Goal: Task Accomplishment & Management: Use online tool/utility

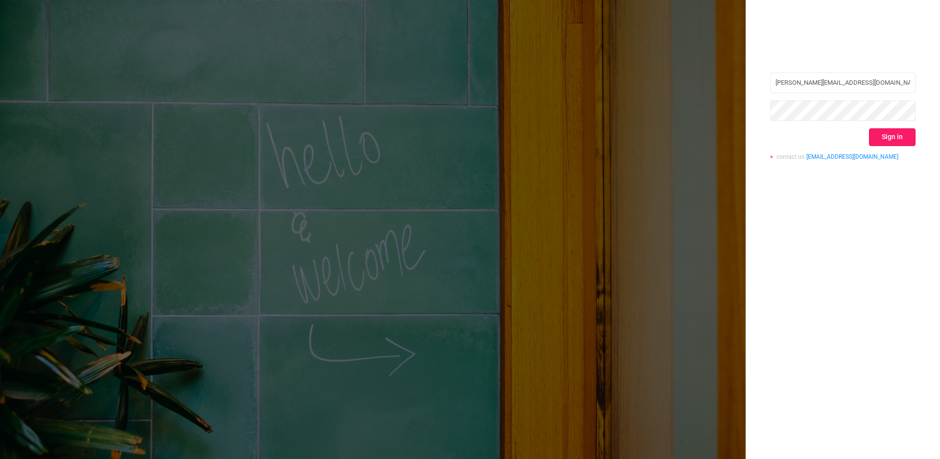
click at [889, 137] on button "Sign in" at bounding box center [892, 137] width 47 height 18
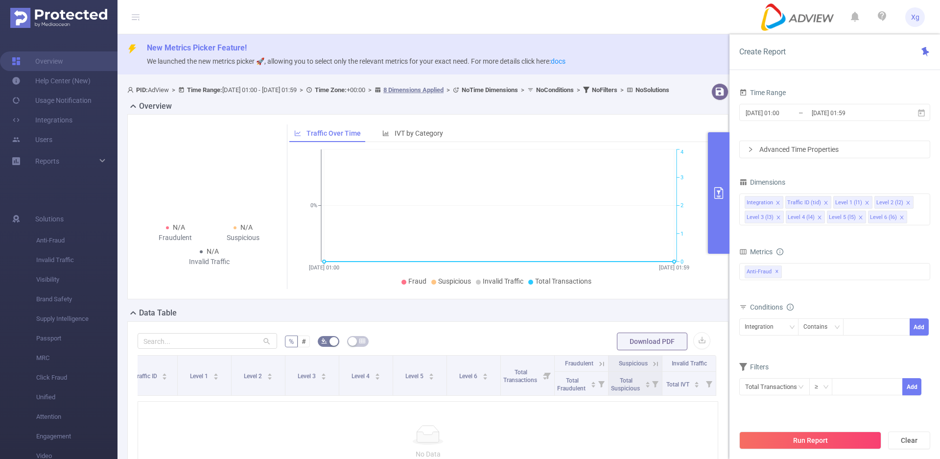
scroll to position [0, 76]
click at [648, 349] on button "Download PDF" at bounding box center [652, 341] width 70 height 18
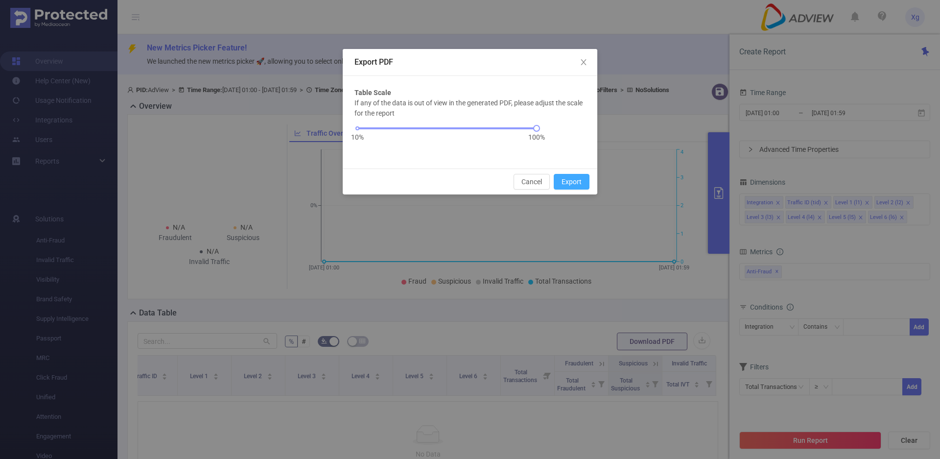
click at [577, 181] on button "Export" at bounding box center [572, 182] width 36 height 16
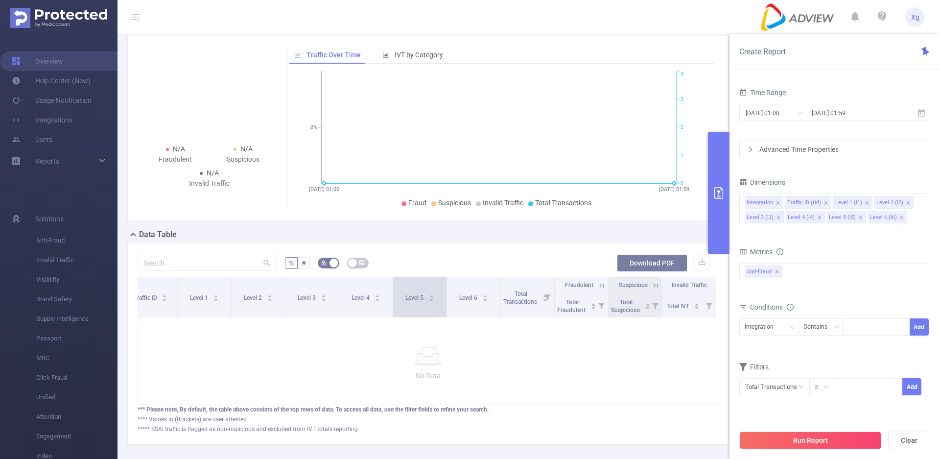
scroll to position [143, 0]
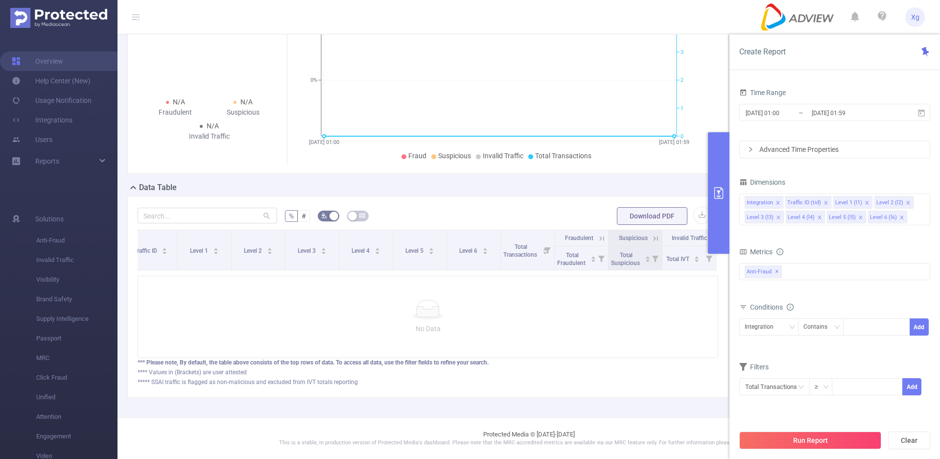
click at [312, 305] on div at bounding box center [428, 310] width 564 height 20
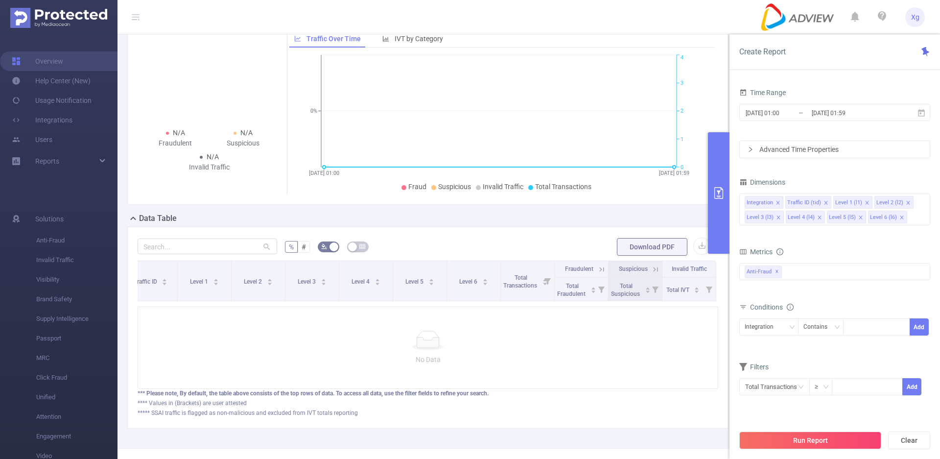
scroll to position [0, 0]
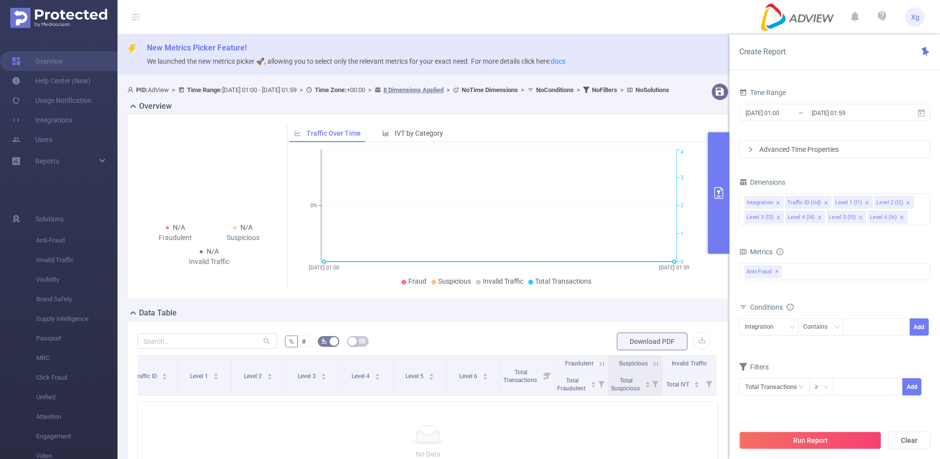
click at [289, 91] on span "PID: AdView > Time Range: 2025-09-03 01:00 - 2025-09-03 01:59 > Time Zone: +00:…" at bounding box center [398, 89] width 542 height 7
click at [357, 82] on div "PID: AdView > Time Range: 2025-09-03 01:00 - 2025-09-03 01:59 > Time Zone: +00:…" at bounding box center [431, 310] width 628 height 463
click at [347, 89] on b "Time Zone:" at bounding box center [331, 89] width 32 height 7
click at [69, 118] on link "Integrations" at bounding box center [42, 120] width 61 height 20
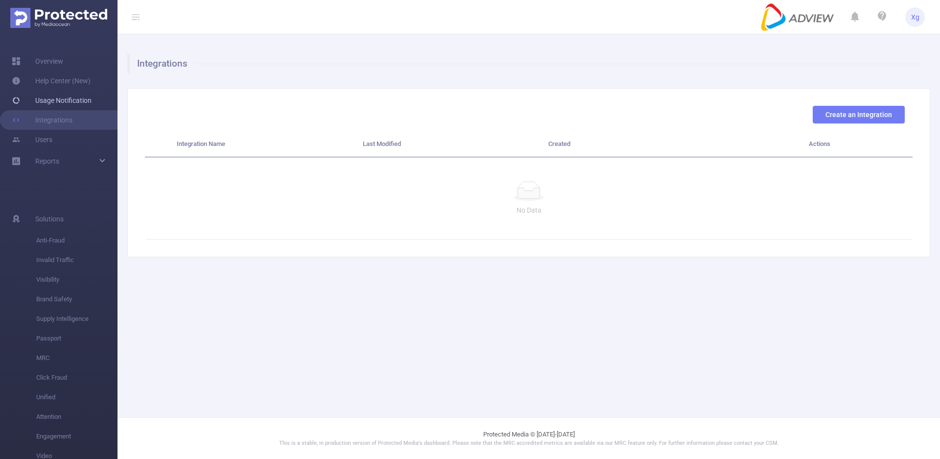
click at [75, 100] on link "Usage Notification" at bounding box center [52, 101] width 80 height 20
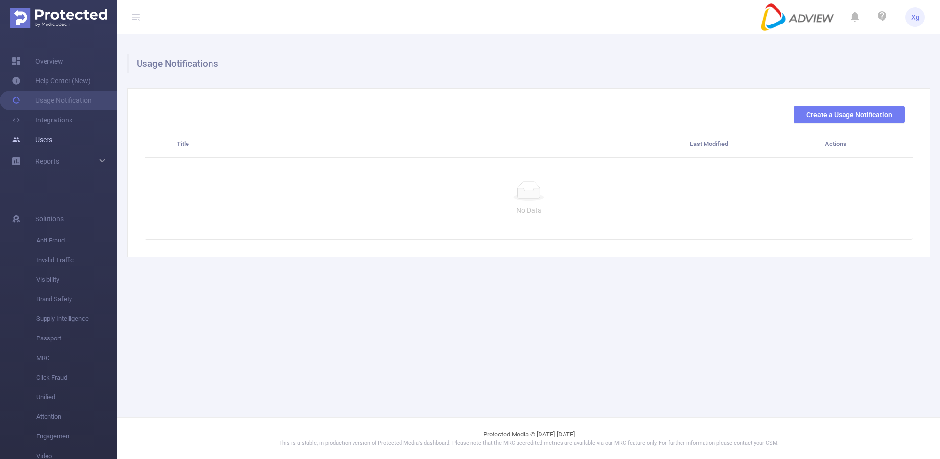
click at [52, 145] on link "Users" at bounding box center [32, 140] width 41 height 20
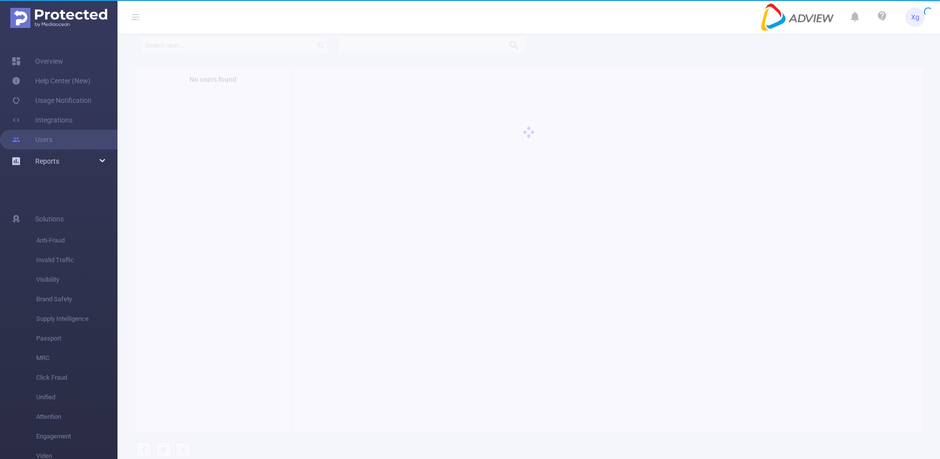
click at [60, 164] on div "Reports" at bounding box center [58, 161] width 117 height 20
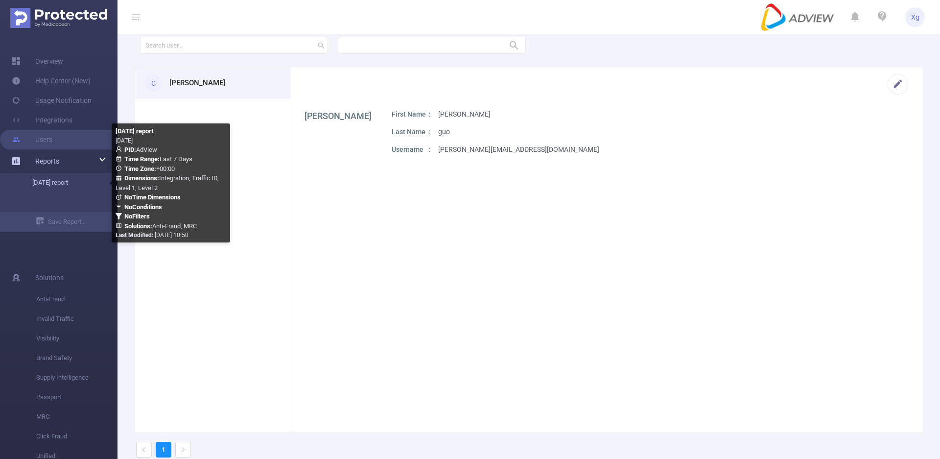
click at [59, 185] on link "[DATE] report" at bounding box center [63, 183] width 86 height 20
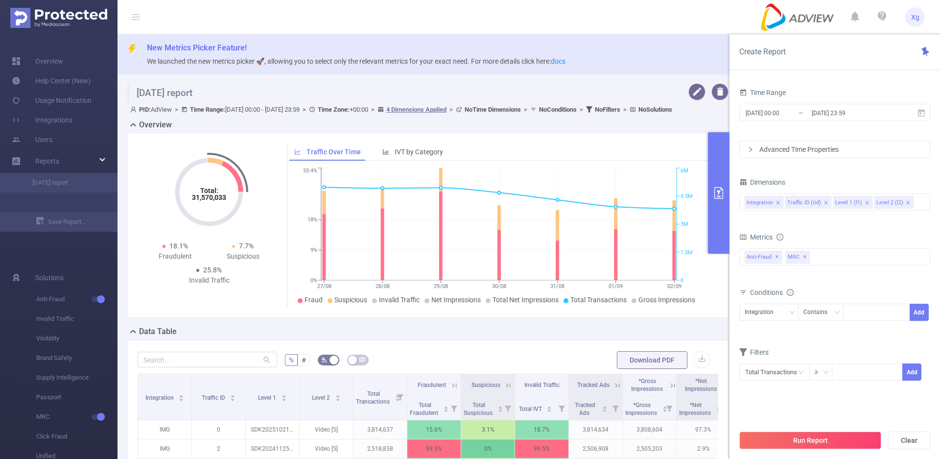
click at [717, 311] on div "Total: 31,570,033 Total: 31,570,033 18.1% Fraudulent 7.7% Suspicious 25.8% Inva…" at bounding box center [427, 225] width 601 height 185
click at [688, 94] on button "button" at bounding box center [696, 91] width 17 height 17
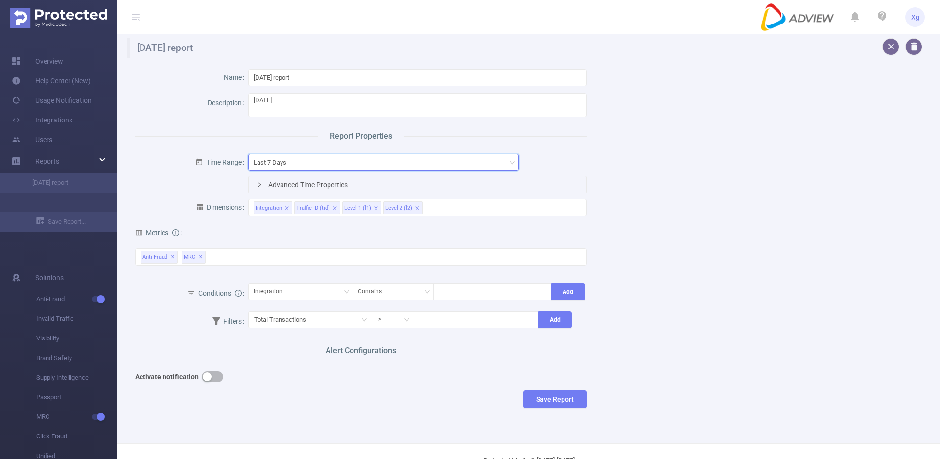
click at [310, 166] on div "Last 7 Days" at bounding box center [384, 162] width 260 height 16
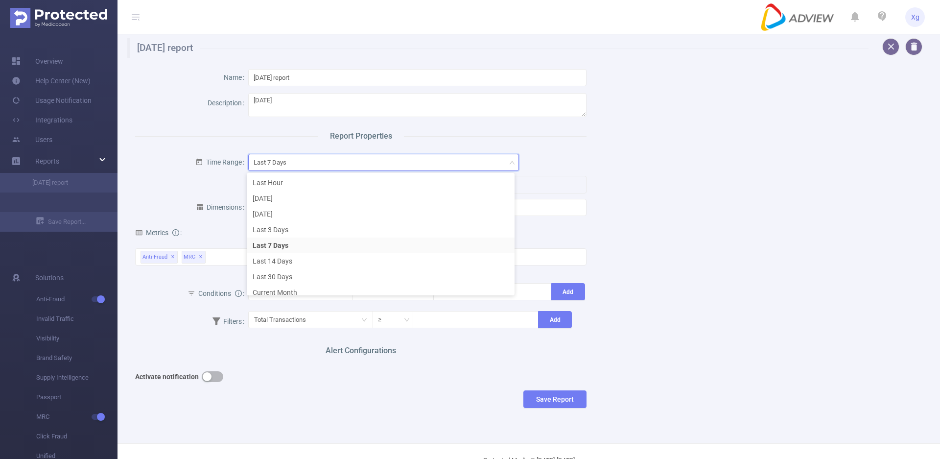
click at [319, 160] on div "Last 7 Days" at bounding box center [384, 162] width 260 height 16
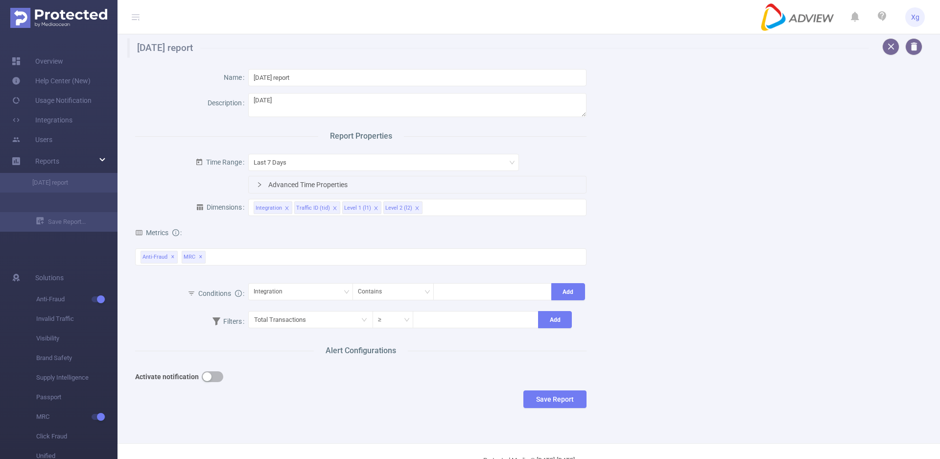
click at [258, 183] on icon "icon: right" at bounding box center [259, 184] width 3 height 5
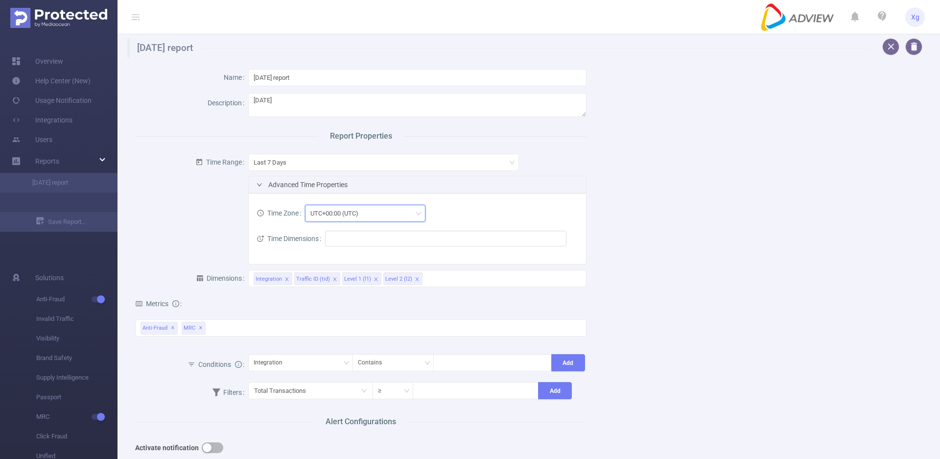
click at [365, 217] on div "UTC+00:00 (UTC)" at bounding box center [365, 213] width 110 height 16
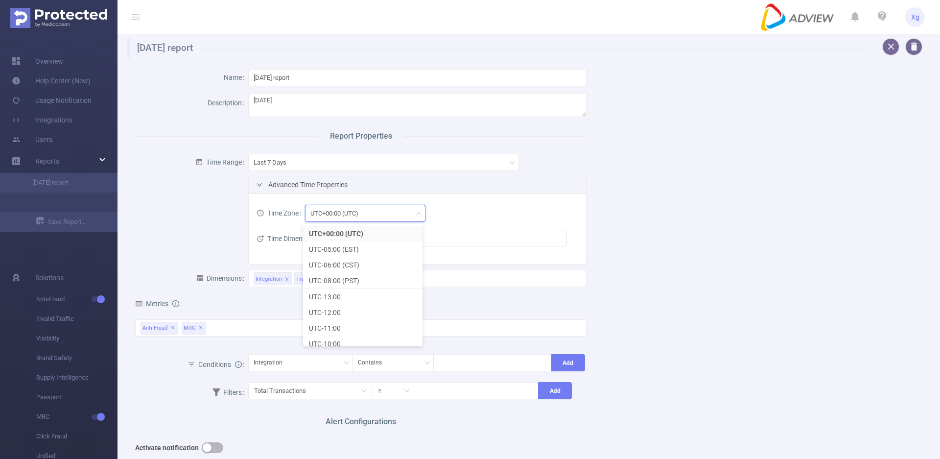
click at [361, 216] on div "UTC+00:00 (UTC)" at bounding box center [337, 213] width 55 height 16
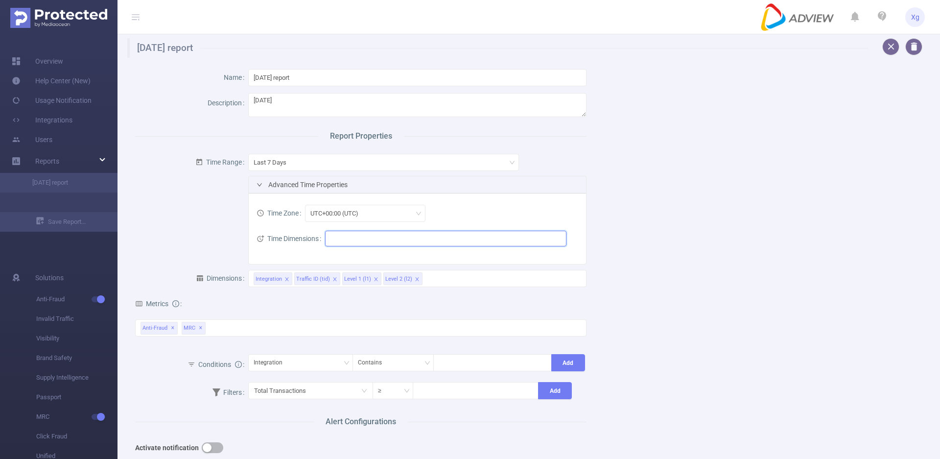
click at [337, 238] on ul at bounding box center [442, 238] width 228 height 15
click at [335, 274] on span at bounding box center [332, 274] width 12 height 12
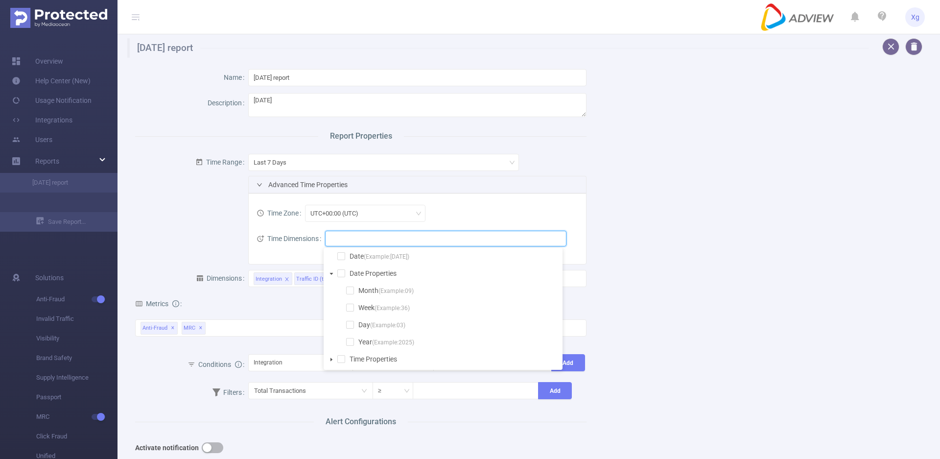
click at [329, 358] on icon "icon: caret-down" at bounding box center [331, 359] width 5 height 5
click at [166, 247] on form "Time Range Last 7 Days Advanced Time Properties Time Zone UTC+00:00 (UTC) Time …" at bounding box center [360, 207] width 451 height 114
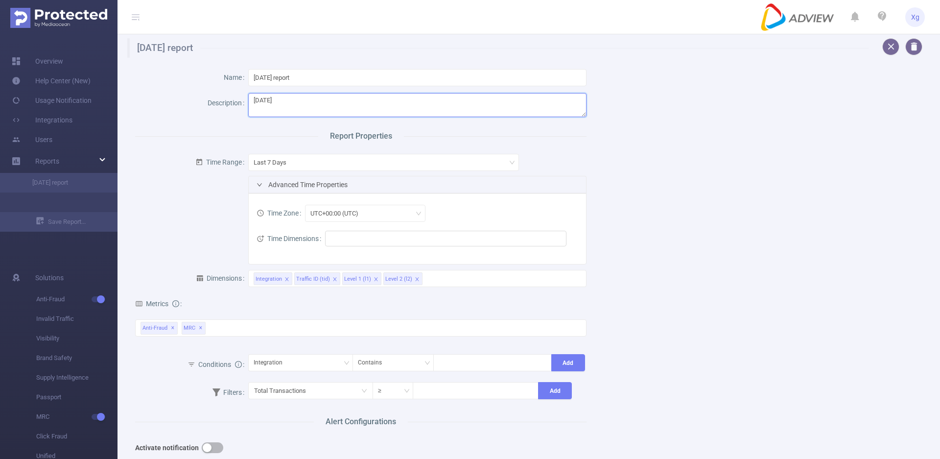
click at [335, 96] on textarea "[DATE]" at bounding box center [417, 105] width 339 height 24
click at [335, 80] on input "[DATE] report" at bounding box center [417, 77] width 339 height 17
click at [334, 164] on div "Last 7 Days" at bounding box center [384, 162] width 260 height 16
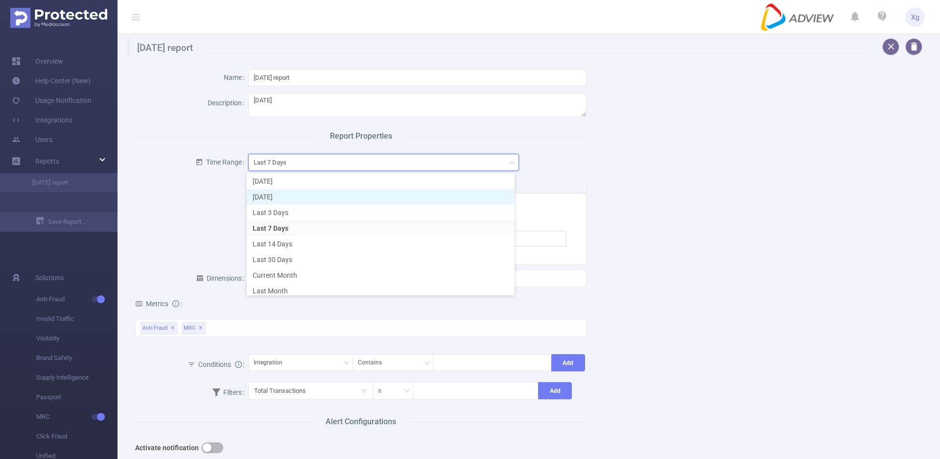
scroll to position [23, 0]
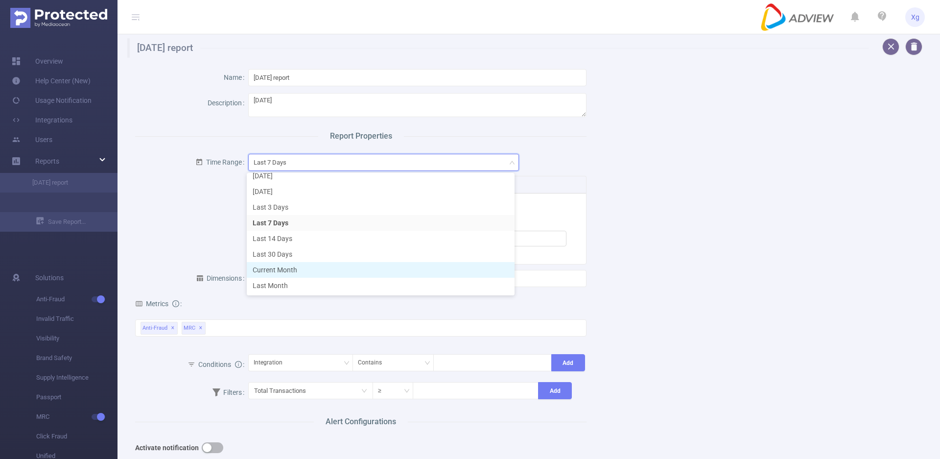
click at [293, 268] on li "Current Month" at bounding box center [381, 270] width 268 height 16
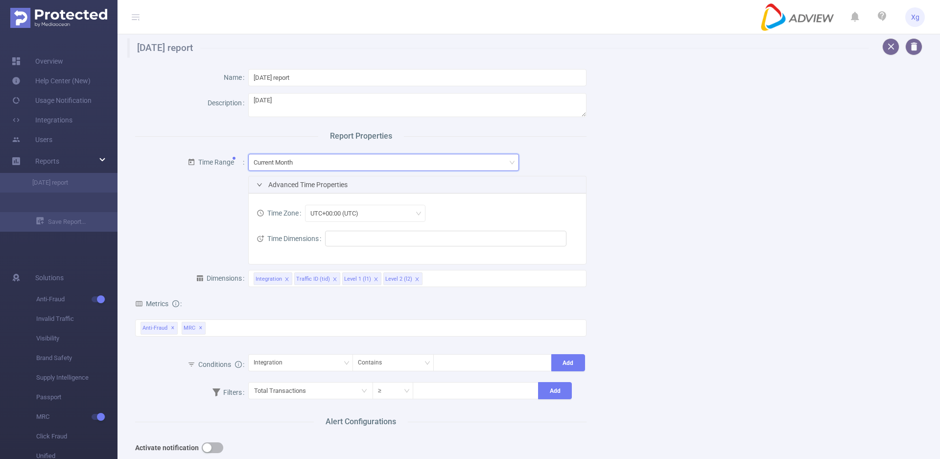
click at [303, 162] on div "Current Month" at bounding box center [384, 162] width 260 height 16
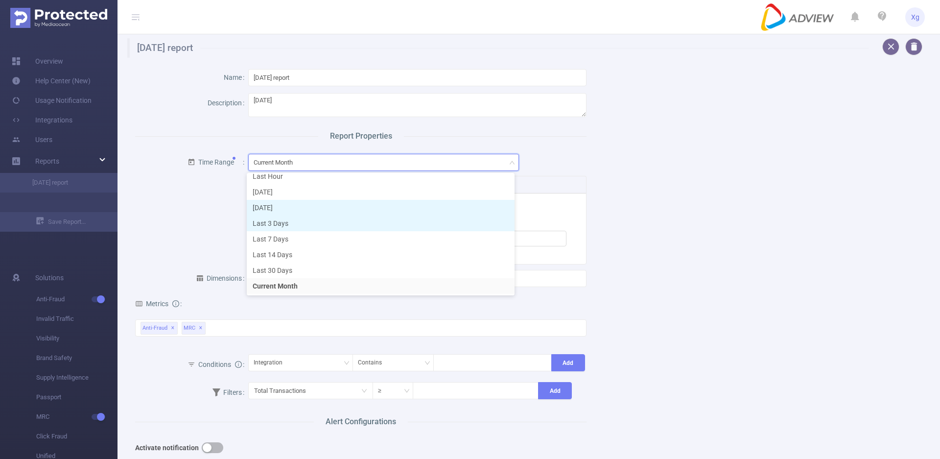
scroll to position [0, 0]
click at [287, 209] on li "[DATE]" at bounding box center [381, 214] width 268 height 16
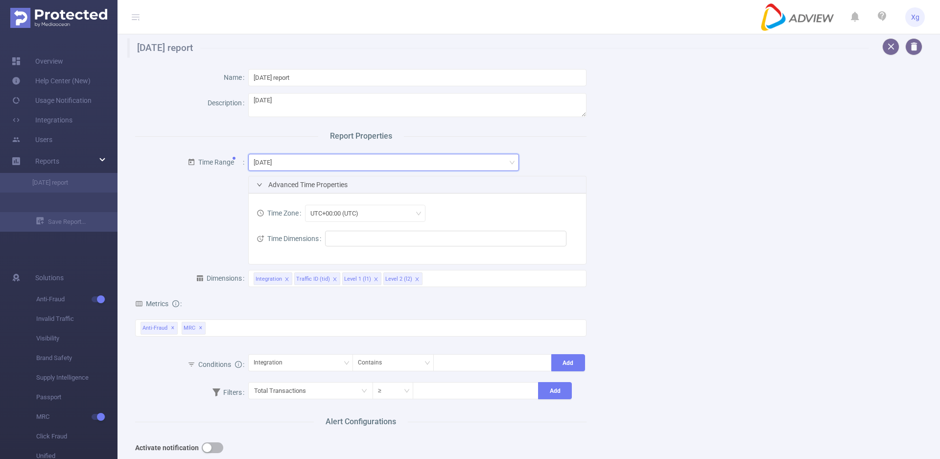
scroll to position [97, 0]
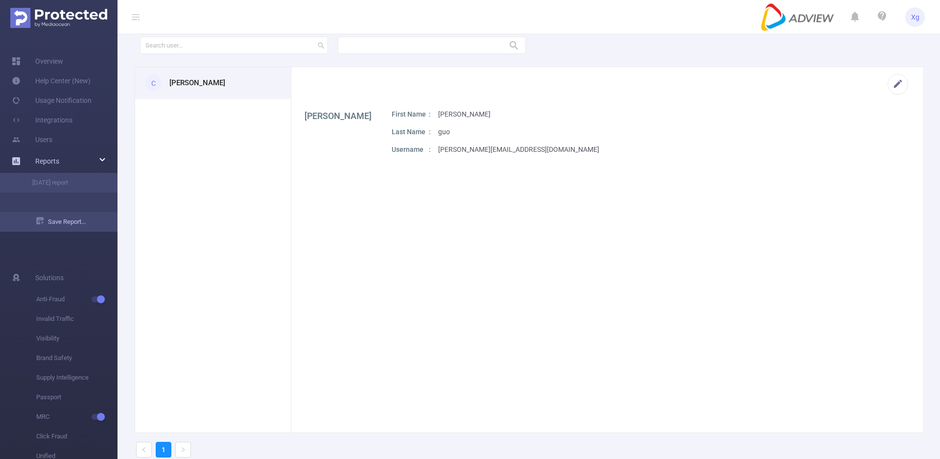
click at [77, 223] on link "Save Report..." at bounding box center [76, 222] width 81 height 20
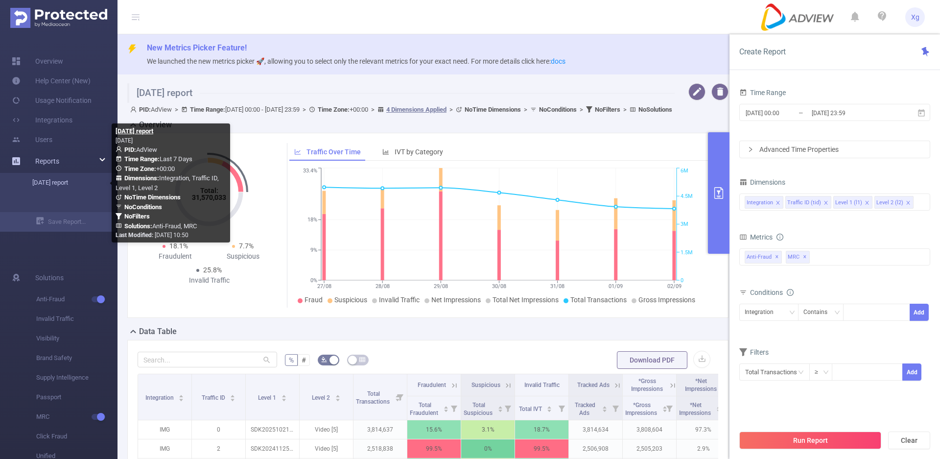
click at [56, 187] on link "[DATE] report" at bounding box center [63, 183] width 86 height 20
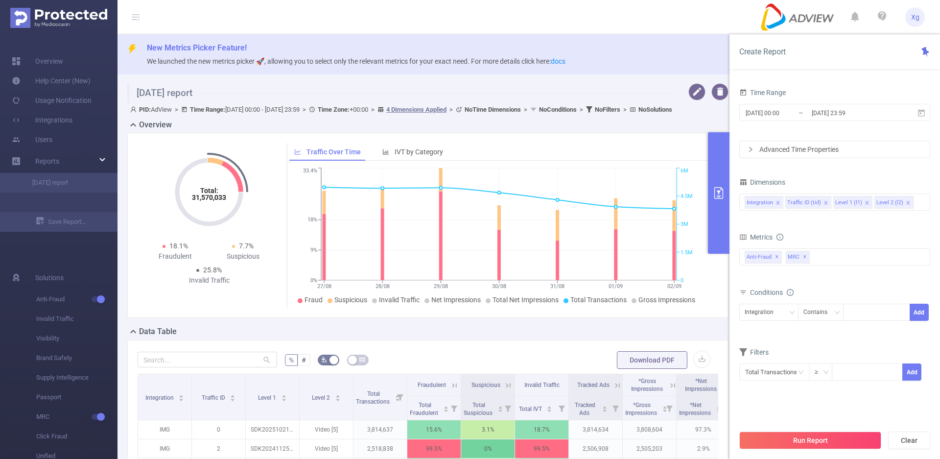
click at [209, 111] on b "Time Range:" at bounding box center [207, 109] width 35 height 7
click at [691, 92] on button "button" at bounding box center [696, 91] width 17 height 17
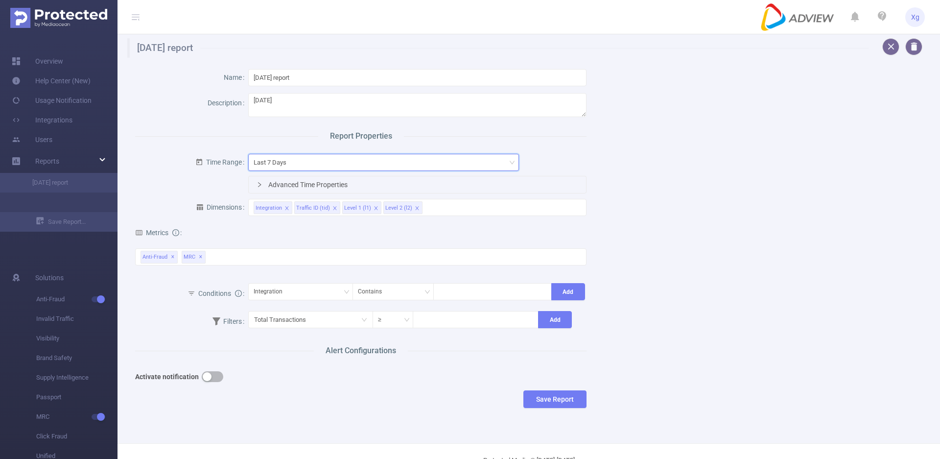
click at [282, 168] on div "Last 7 Days" at bounding box center [274, 162] width 40 height 16
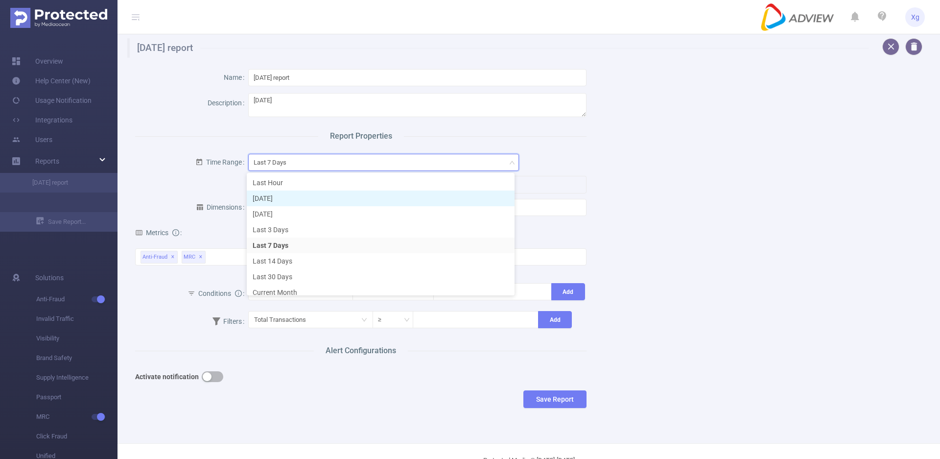
click at [276, 203] on li "Today" at bounding box center [381, 198] width 268 height 16
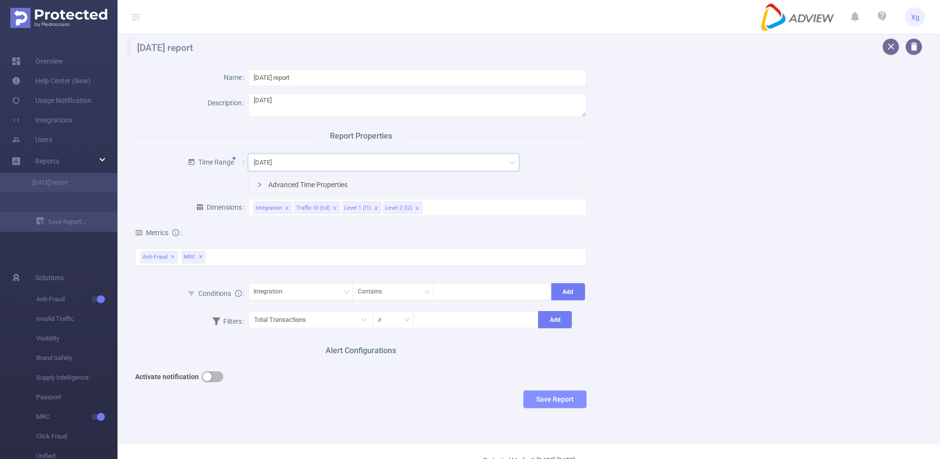
click at [555, 399] on button "Save Report" at bounding box center [554, 399] width 63 height 18
click at [598, 370] on button "Save" at bounding box center [595, 369] width 23 height 12
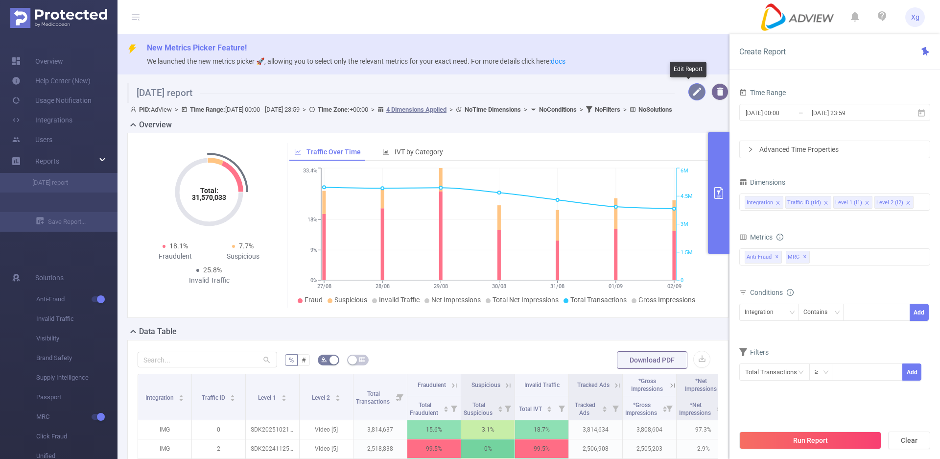
click at [688, 94] on button "button" at bounding box center [696, 91] width 17 height 17
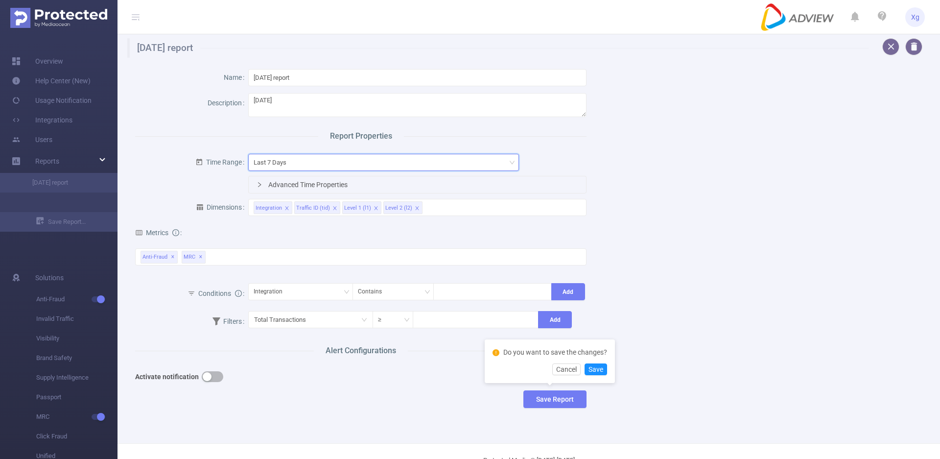
click at [301, 160] on div "Last 7 Days" at bounding box center [384, 162] width 260 height 16
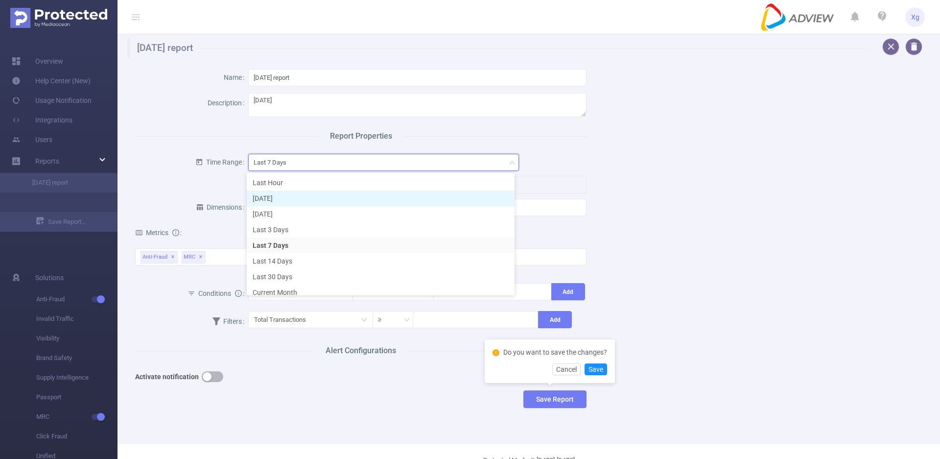
click at [285, 201] on li "Today" at bounding box center [381, 198] width 268 height 16
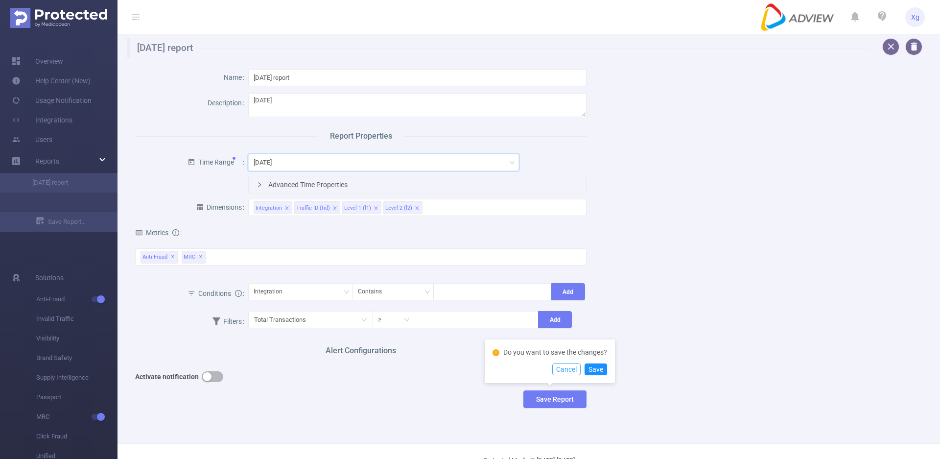
click at [562, 370] on button "Cancel" at bounding box center [566, 369] width 28 height 12
click at [548, 395] on button "Save Report" at bounding box center [554, 399] width 63 height 18
click at [598, 369] on button "Save" at bounding box center [595, 369] width 23 height 12
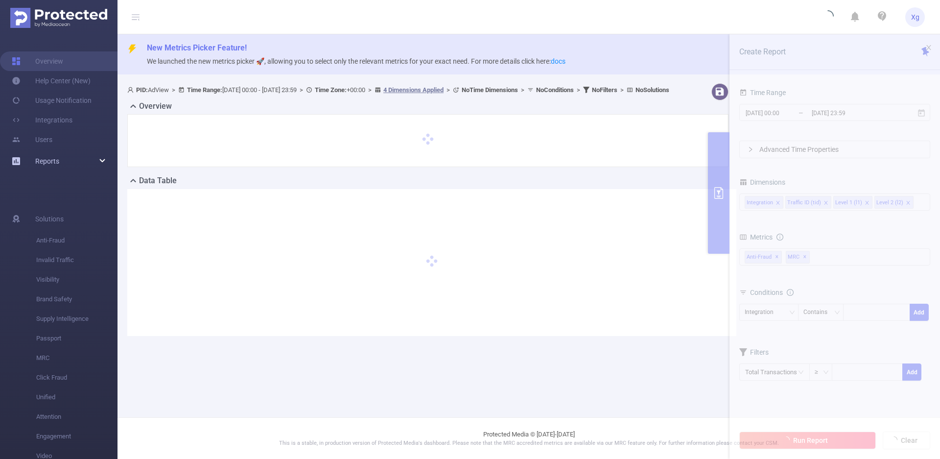
click at [77, 157] on div "Reports" at bounding box center [58, 161] width 117 height 20
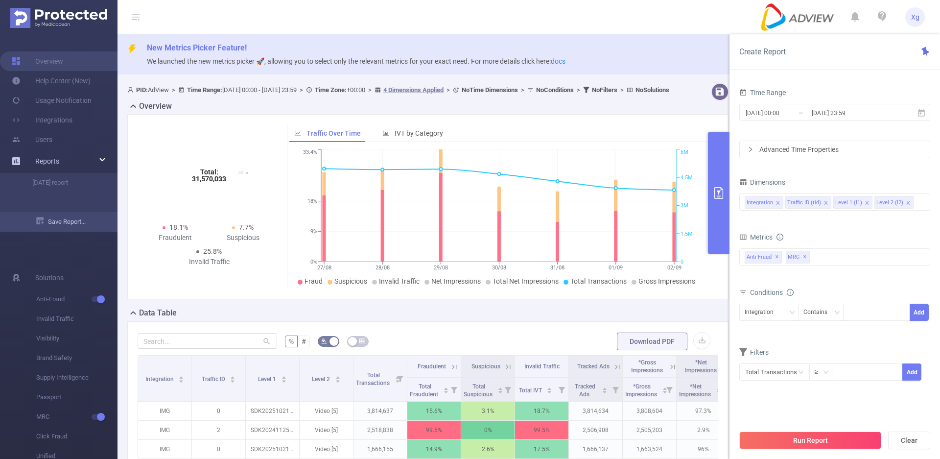
click at [53, 219] on link "Save Report..." at bounding box center [76, 222] width 81 height 20
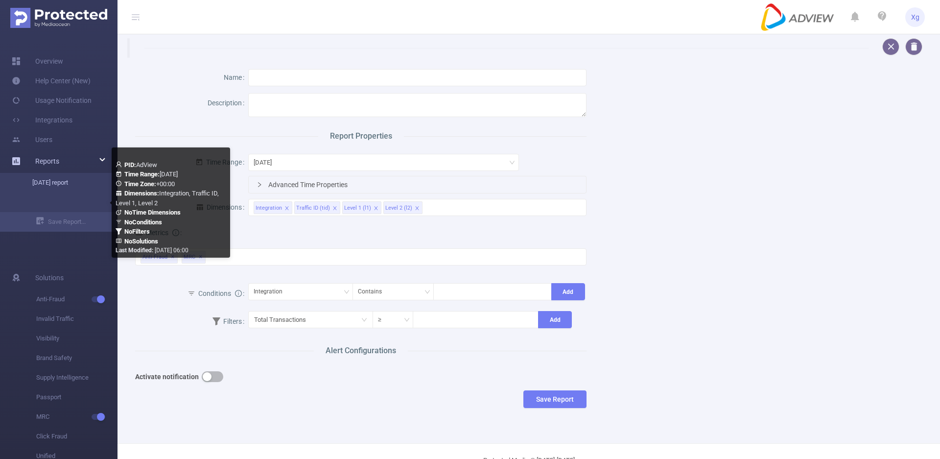
click at [54, 181] on link "[DATE] report" at bounding box center [63, 183] width 86 height 20
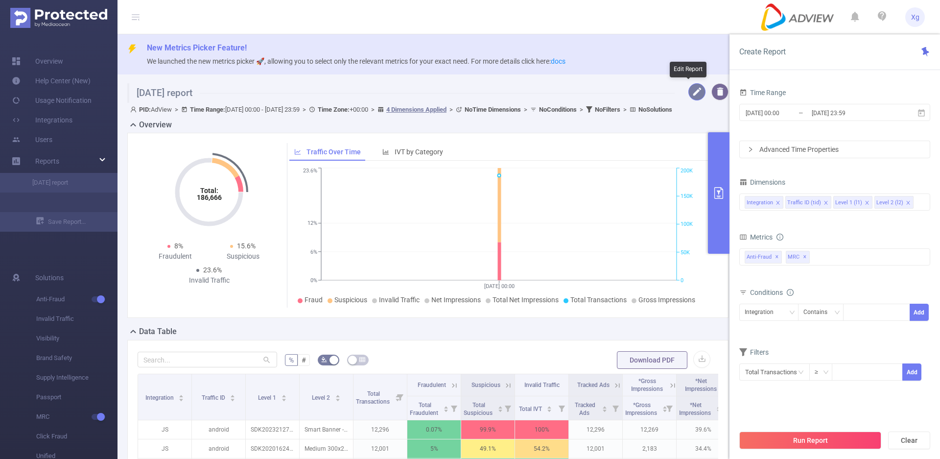
click at [693, 90] on button "button" at bounding box center [696, 91] width 17 height 17
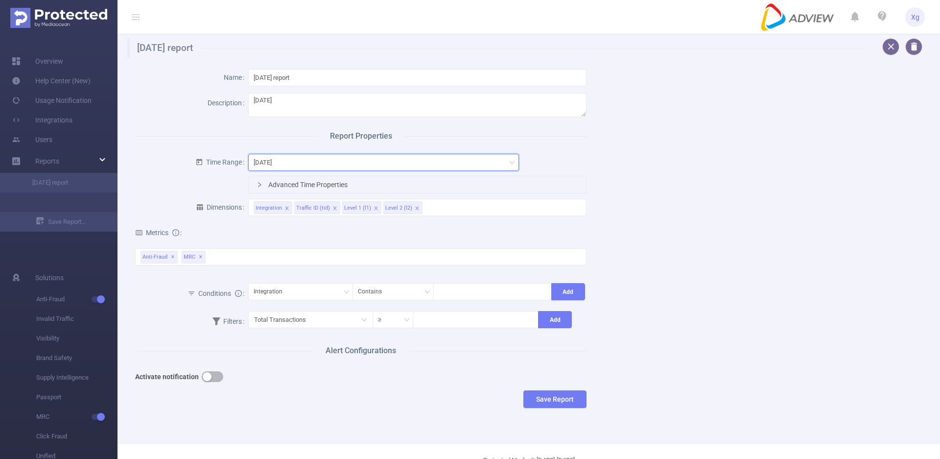
click at [326, 165] on div "Today" at bounding box center [384, 162] width 260 height 16
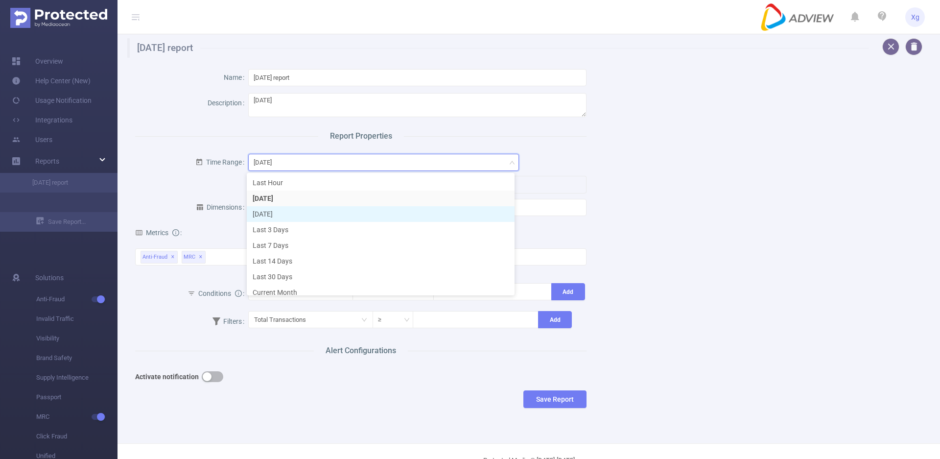
click at [283, 216] on li "[DATE]" at bounding box center [381, 214] width 268 height 16
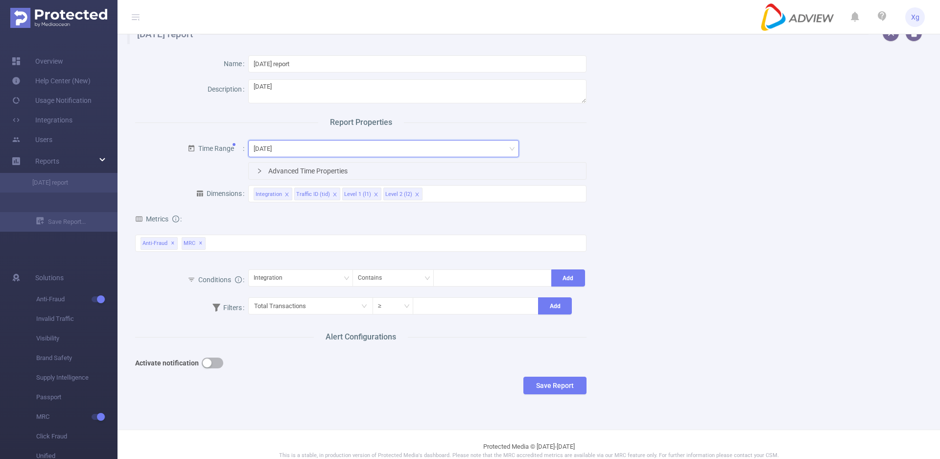
scroll to position [26, 0]
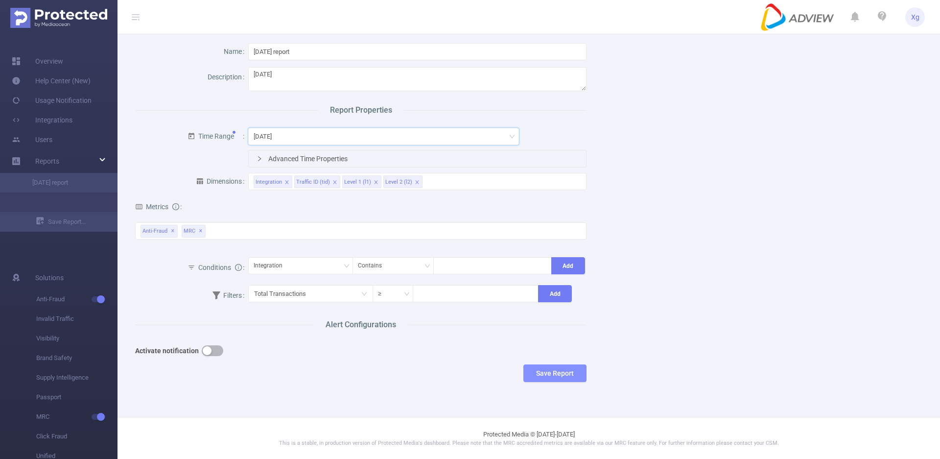
click at [561, 369] on button "Save Report" at bounding box center [554, 373] width 63 height 18
click at [593, 341] on button "Save" at bounding box center [595, 343] width 23 height 12
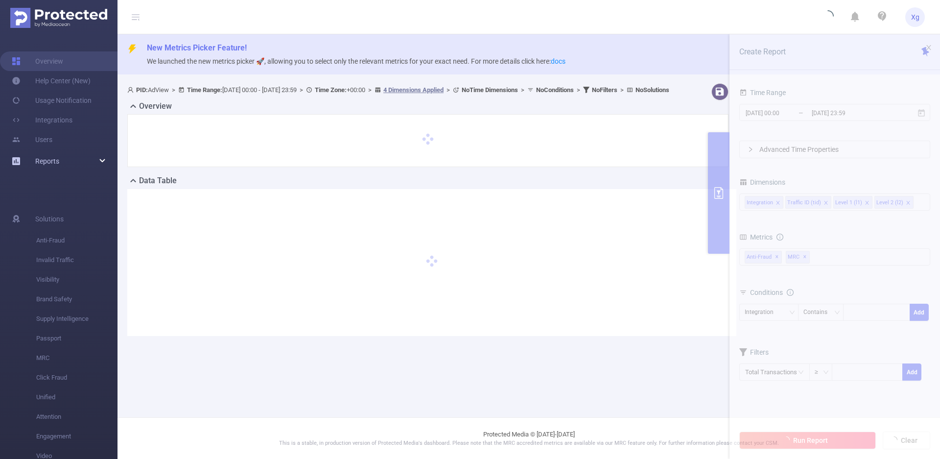
click at [65, 157] on div "Reports" at bounding box center [58, 161] width 117 height 20
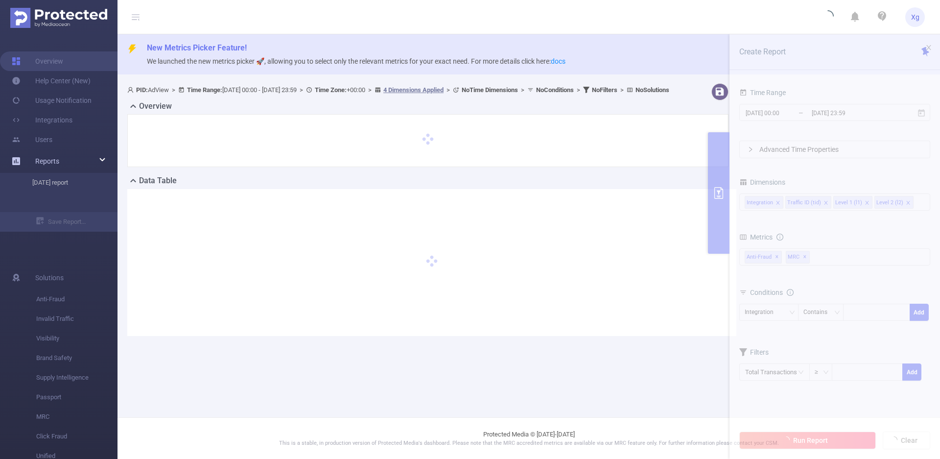
click at [58, 187] on li "[DATE] report" at bounding box center [58, 183] width 117 height 20
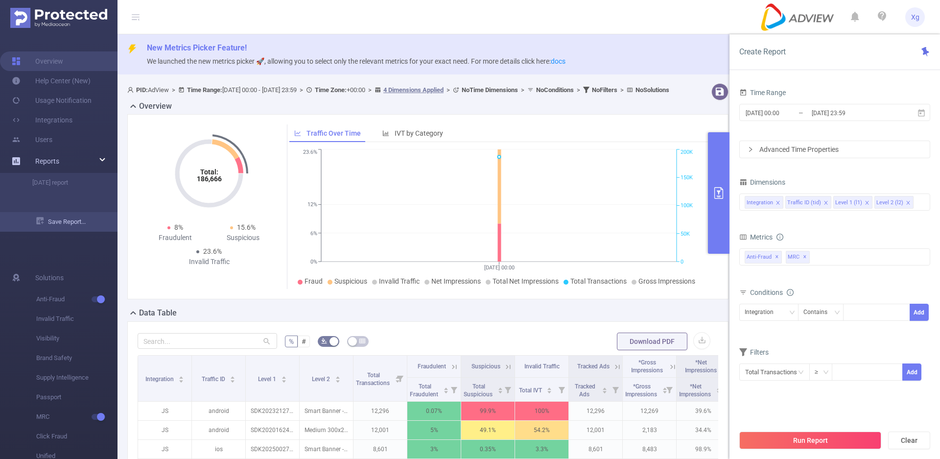
click at [59, 223] on link "Save Report..." at bounding box center [76, 222] width 81 height 20
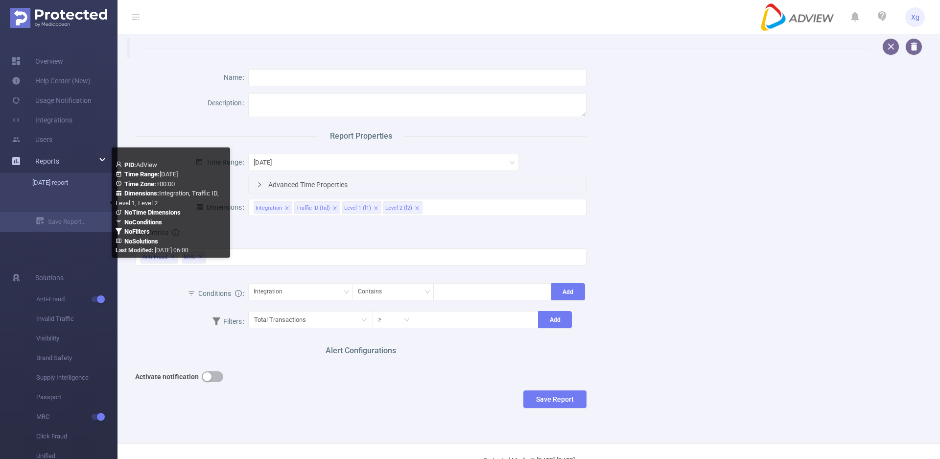
click at [43, 185] on link "[DATE] report" at bounding box center [63, 183] width 86 height 20
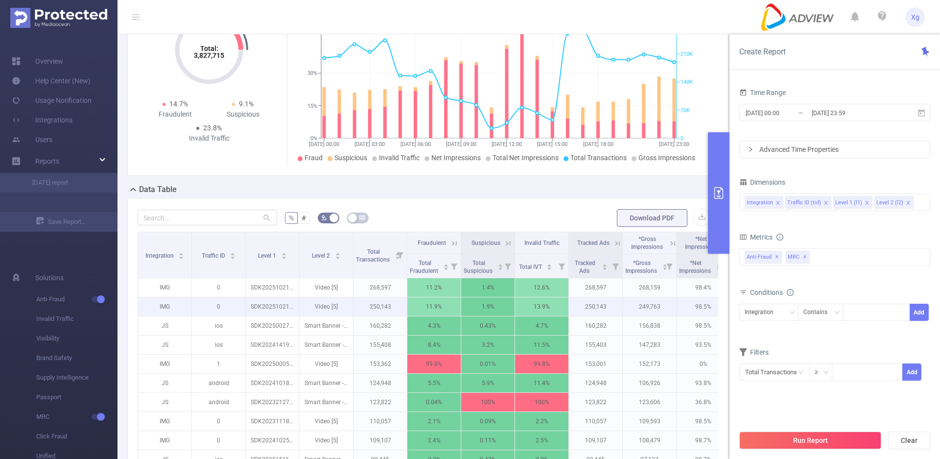
scroll to position [147, 0]
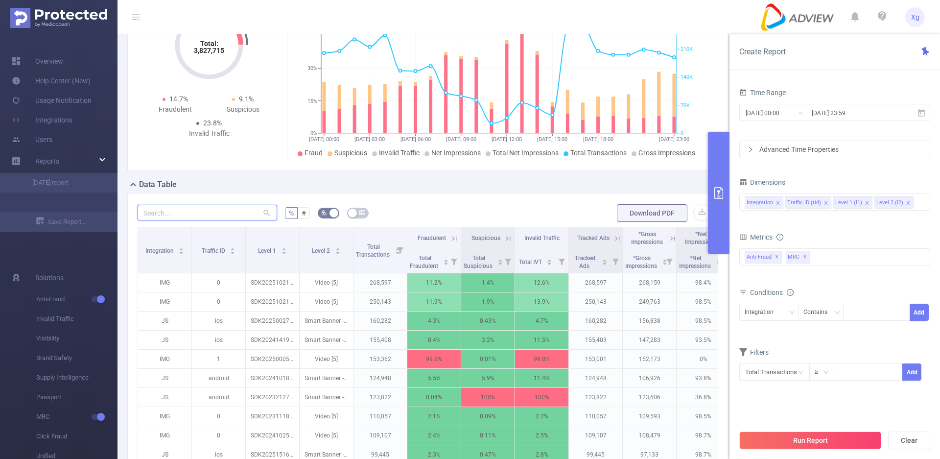
click at [221, 220] on input "text" at bounding box center [208, 213] width 140 height 16
paste input "sdk20190112011224fujwmmqwf10hy1e"
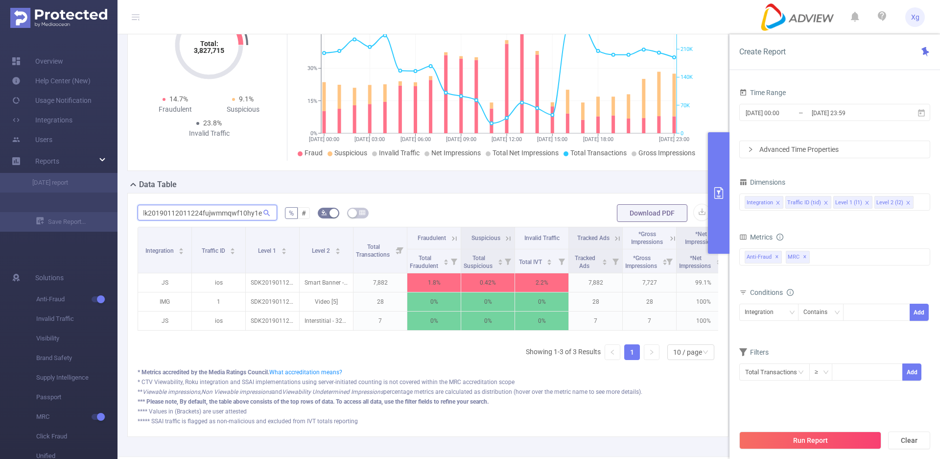
scroll to position [0, 6]
type input "sdk20190112011224fujwmmqwf10hy1e"
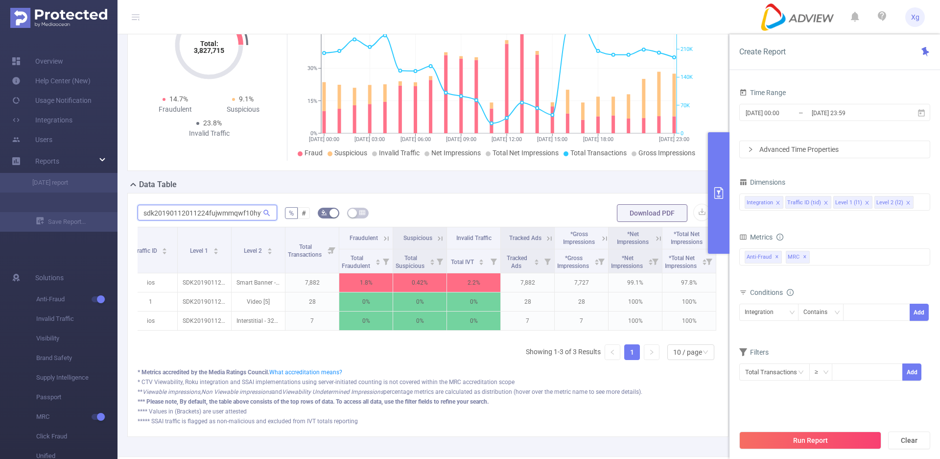
scroll to position [0, 76]
click at [382, 243] on icon at bounding box center [386, 238] width 9 height 9
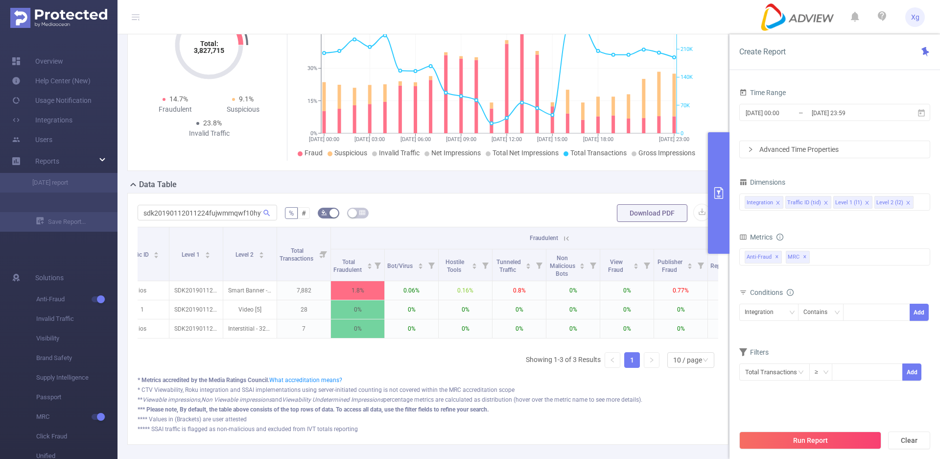
click at [567, 243] on icon at bounding box center [566, 238] width 9 height 9
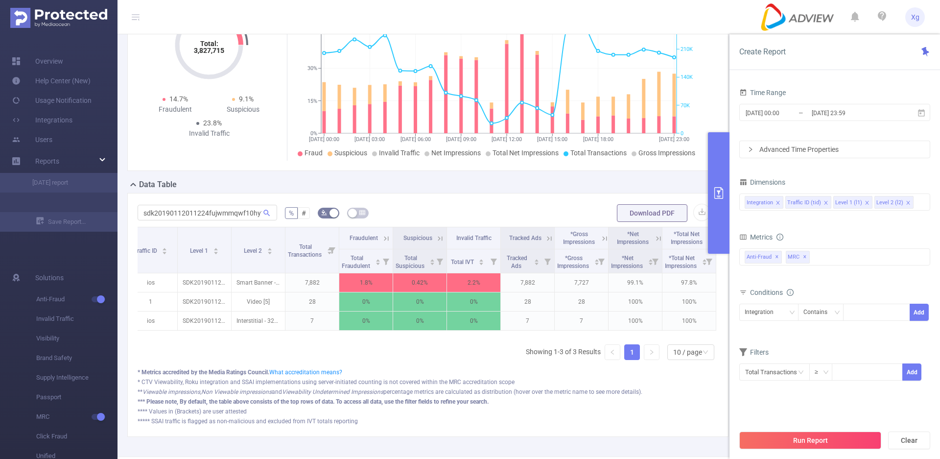
click at [436, 243] on icon at bounding box center [440, 238] width 9 height 9
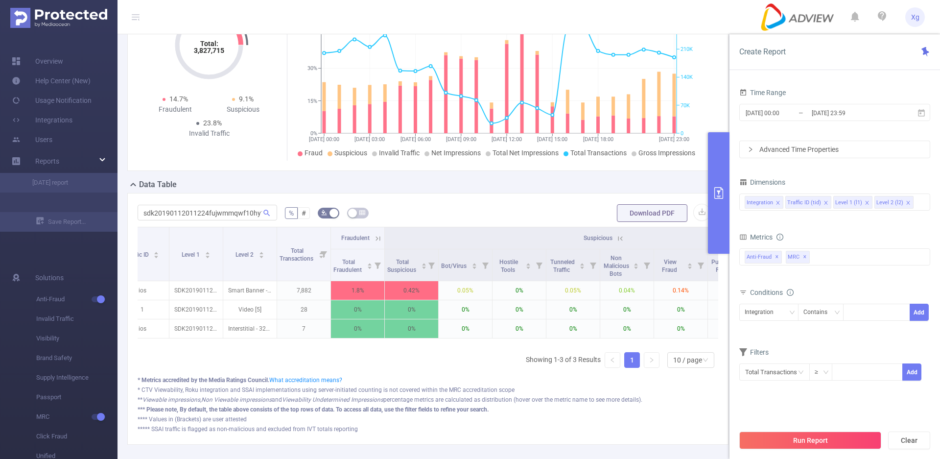
click at [618, 243] on icon at bounding box center [620, 238] width 9 height 9
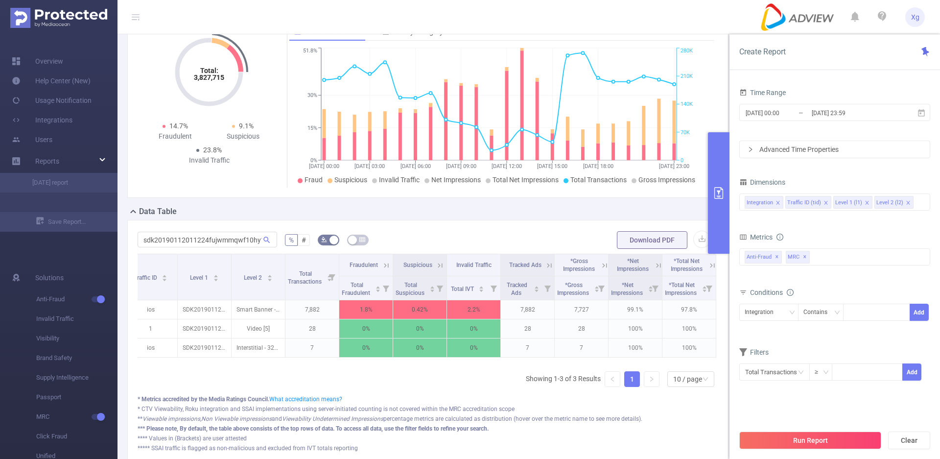
scroll to position [196, 0]
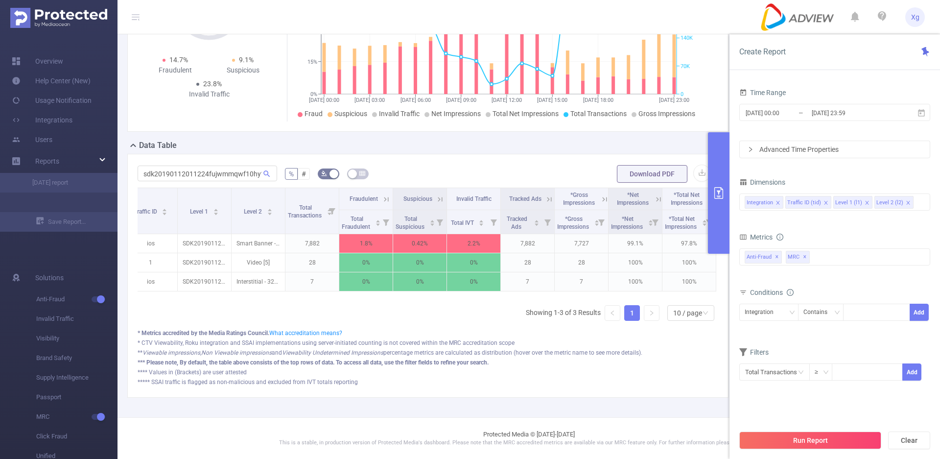
click at [600, 201] on icon at bounding box center [604, 199] width 9 height 9
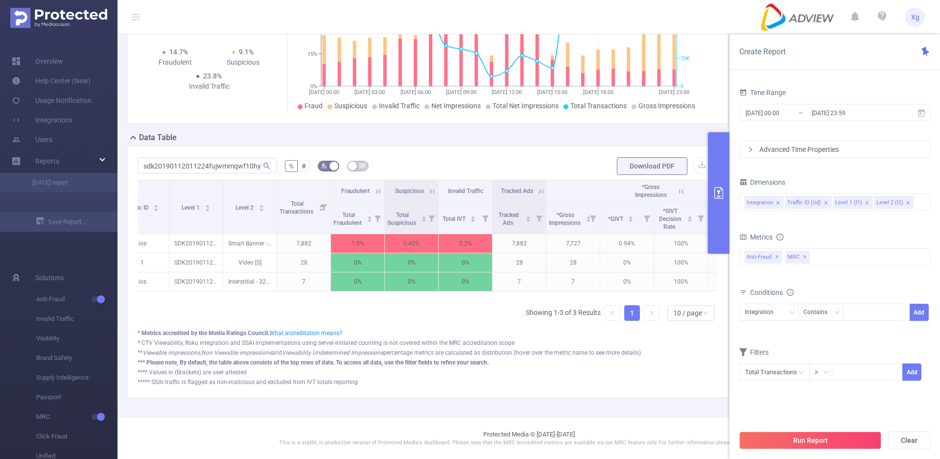
click at [680, 196] on icon at bounding box center [681, 191] width 9 height 9
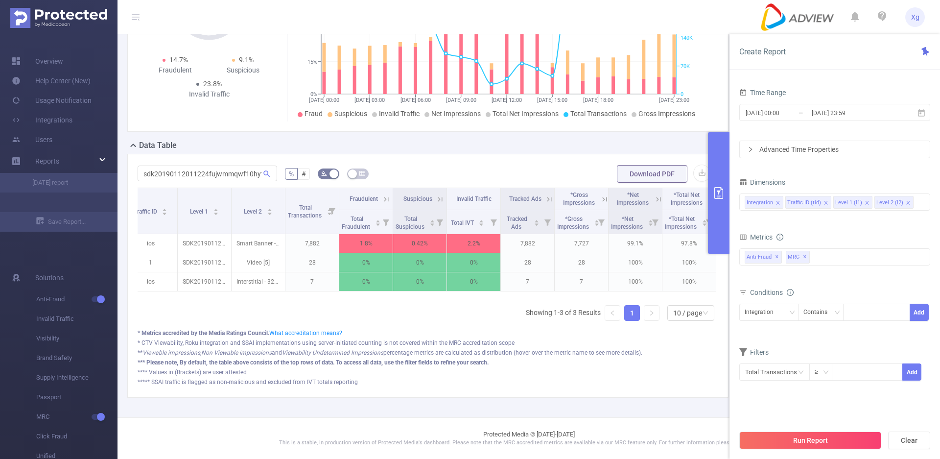
click at [708, 201] on icon at bounding box center [712, 199] width 9 height 9
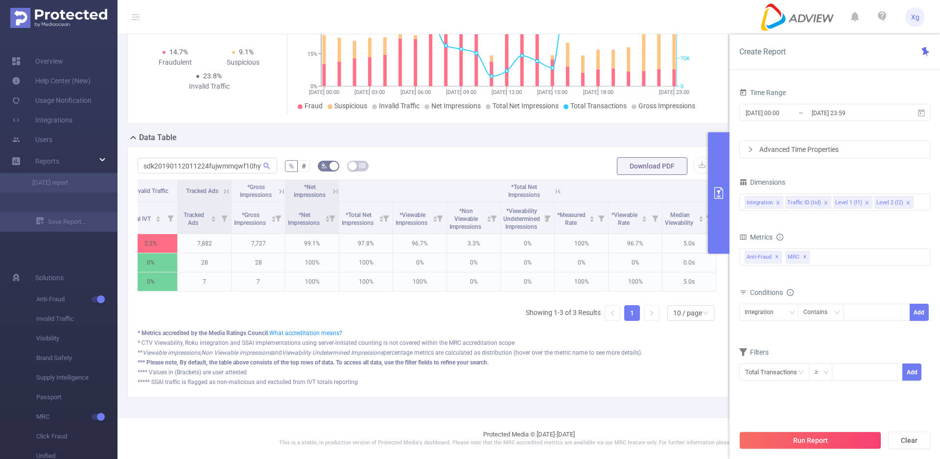
scroll to position [0, 399]
click at [554, 196] on icon at bounding box center [558, 191] width 9 height 9
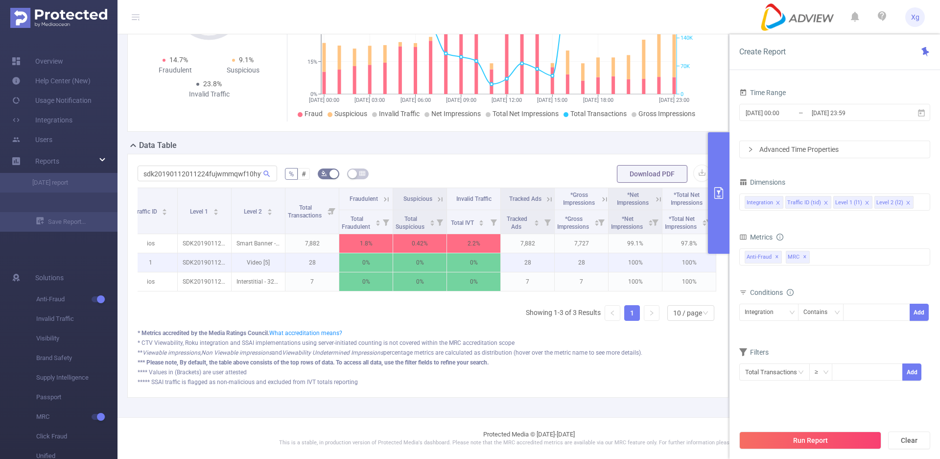
scroll to position [0, 76]
